Goal: Navigation & Orientation: Go to known website

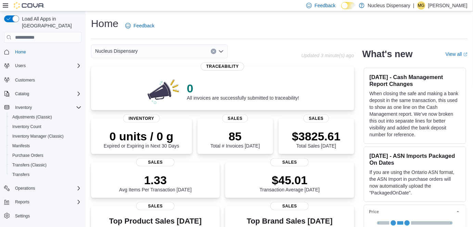
click at [0, 151] on div "Load All Apps in New Hub Home Users Customers Catalog Inventory Adjustments (Cl…" at bounding box center [43, 120] width 86 height 218
